Goal: Task Accomplishment & Management: Use online tool/utility

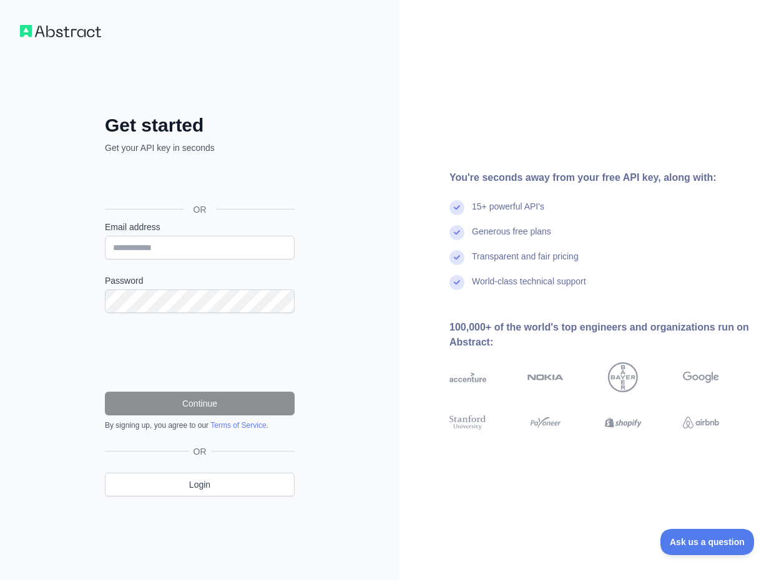
click at [241, 177] on div "Sign in with Google. Opens in new tab" at bounding box center [198, 181] width 187 height 27
click at [166, 246] on input "Email address" at bounding box center [200, 248] width 190 height 24
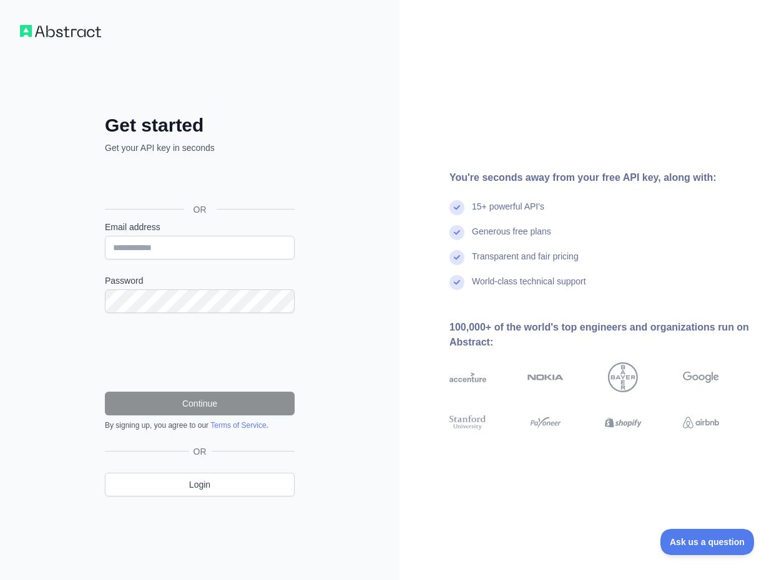
click at [187, 195] on div "Sign in with Google. Opens in new tab" at bounding box center [198, 181] width 187 height 27
click at [308, 135] on div "Get started Get your API key in seconds OR Email address Password Continue By s…" at bounding box center [200, 315] width 240 height 402
click at [216, 180] on div "Sign in with Google. Opens in new tab" at bounding box center [198, 181] width 187 height 27
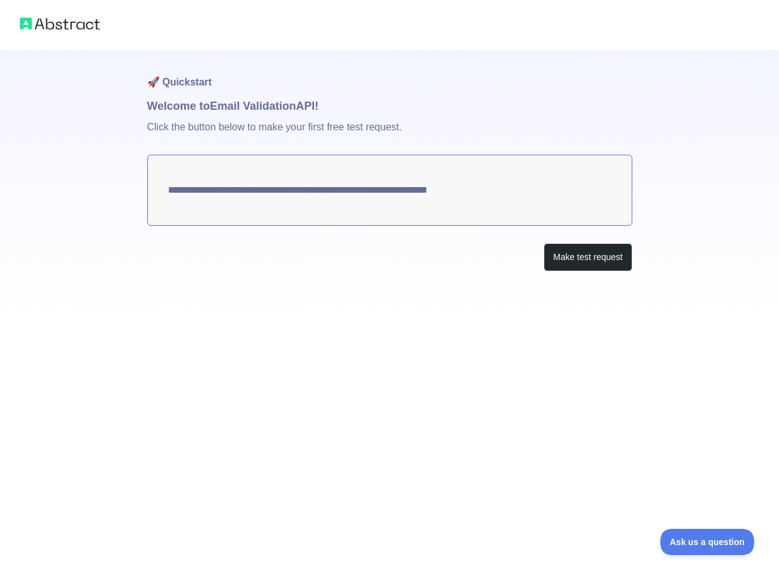
click at [384, 129] on p "Click the button below to make your first free test request." at bounding box center [389, 135] width 485 height 40
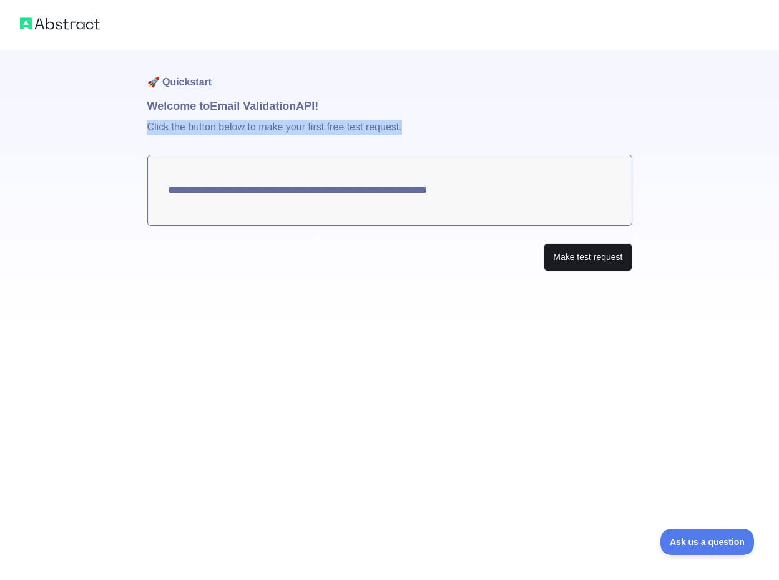
click at [615, 260] on button "Make test request" at bounding box center [587, 257] width 88 height 28
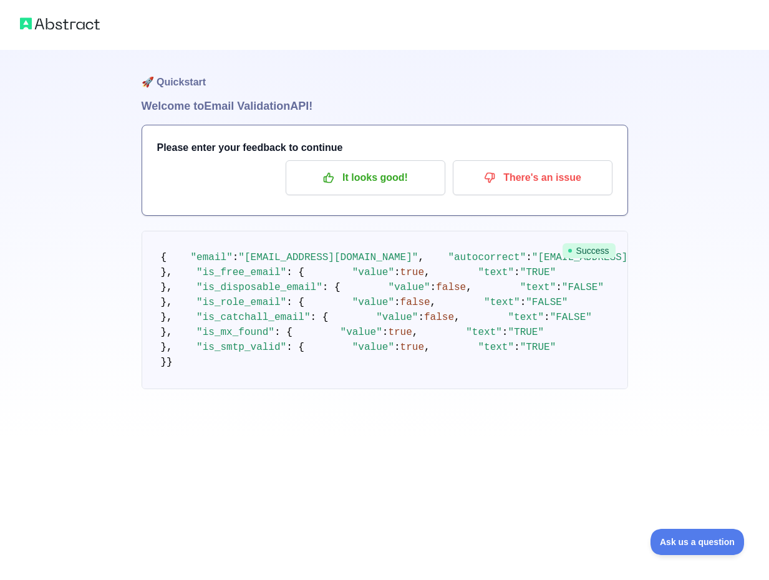
scroll to position [47, 0]
